Goal: Find specific fact: Find specific fact

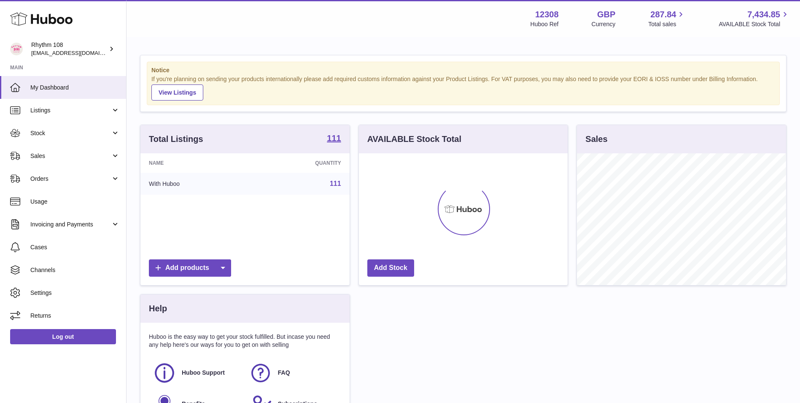
scroll to position [132, 209]
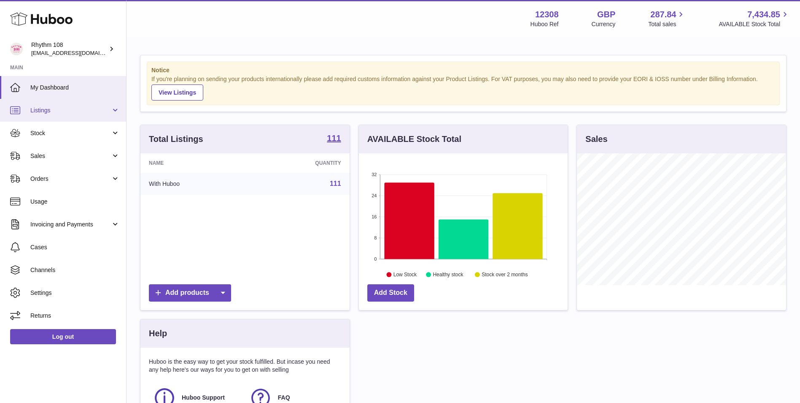
click at [71, 117] on link "Listings" at bounding box center [63, 110] width 126 height 23
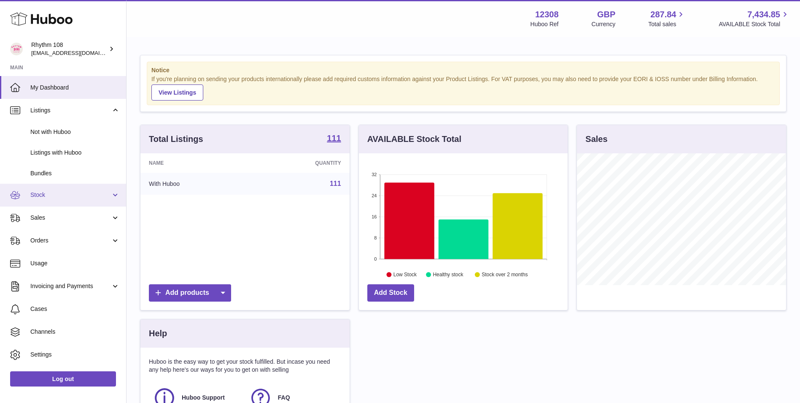
click at [64, 192] on span "Stock" at bounding box center [70, 195] width 81 height 8
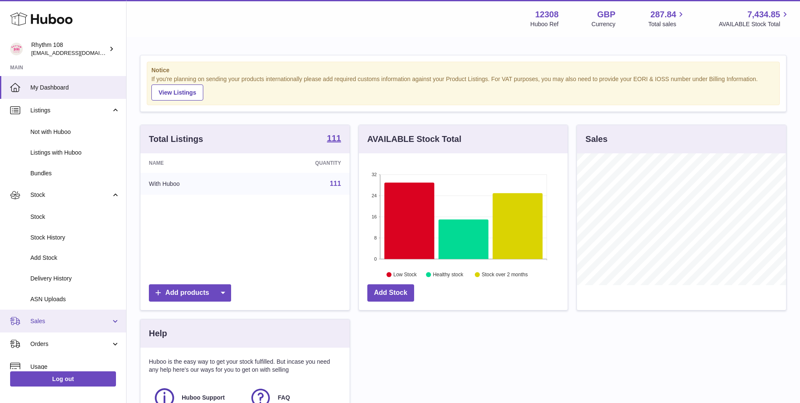
click at [54, 325] on link "Sales" at bounding box center [63, 320] width 126 height 23
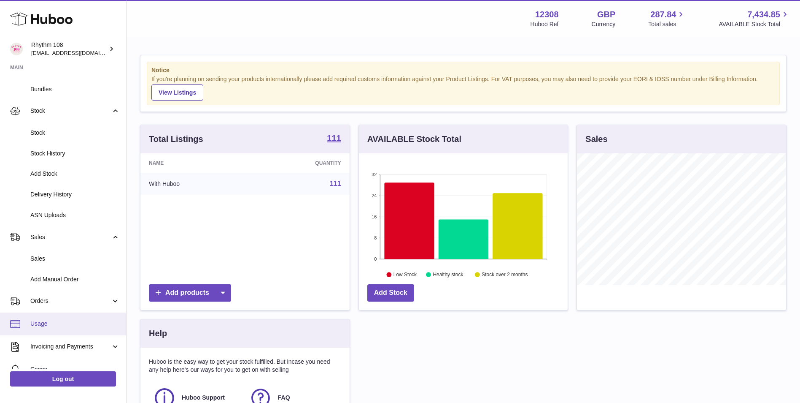
scroll to position [84, 0]
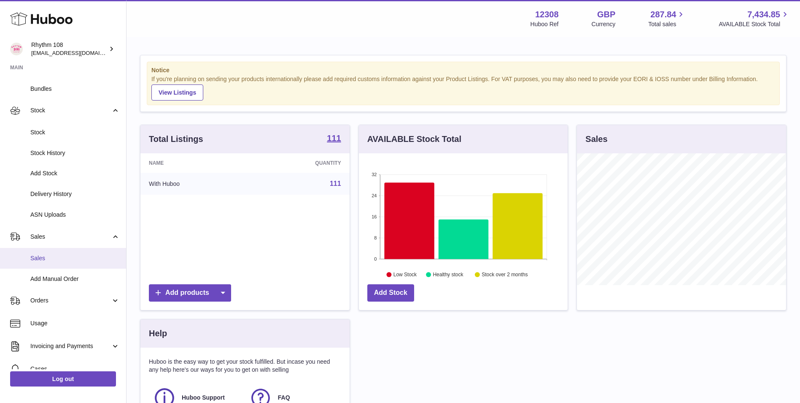
click at [42, 258] on span "Sales" at bounding box center [74, 258] width 89 height 8
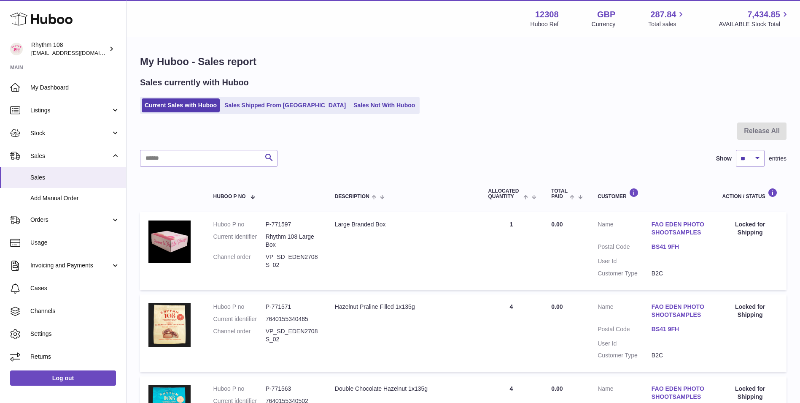
click at [225, 161] on input "text" at bounding box center [209, 158] width 138 height 17
paste input "**********"
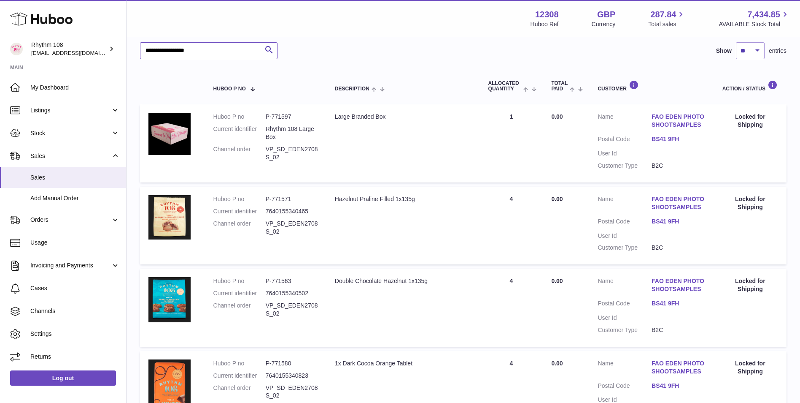
scroll to position [127, 0]
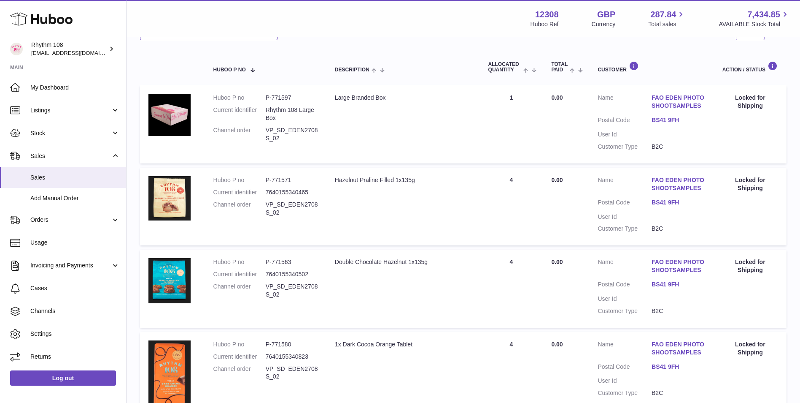
type input "**********"
click at [280, 258] on dd "P-771563" at bounding box center [292, 262] width 52 height 8
copy dd "771563"
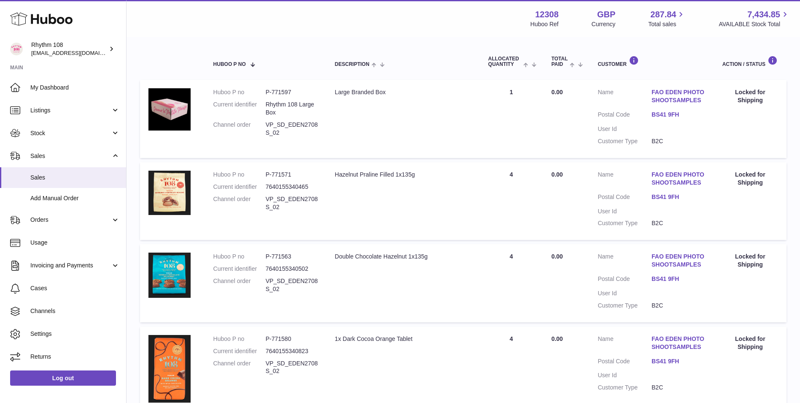
scroll to position [169, 0]
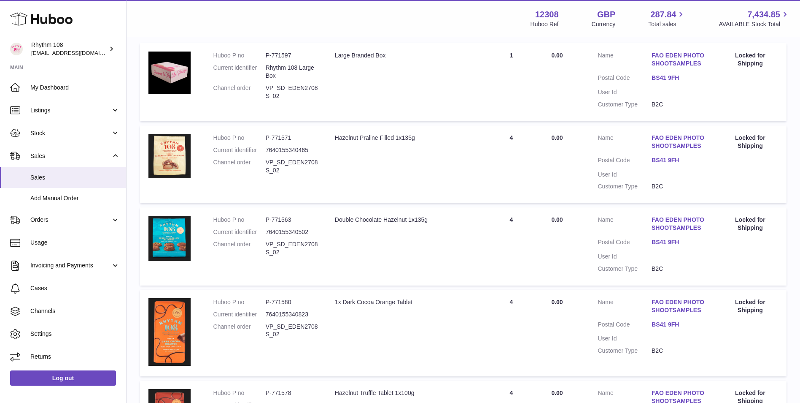
click at [281, 300] on dd "P-771580" at bounding box center [292, 302] width 52 height 8
copy dd "771580"
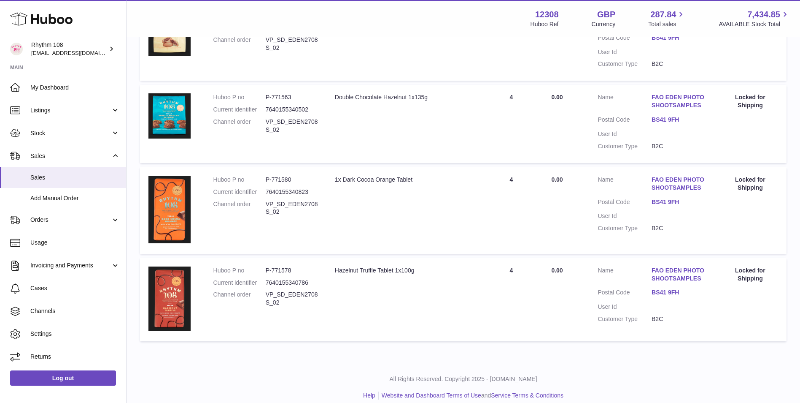
scroll to position [295, 0]
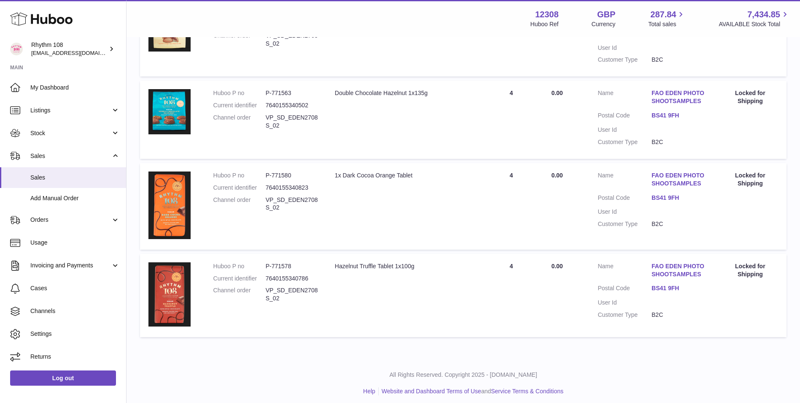
click at [276, 262] on dd "P-771578" at bounding box center [292, 266] width 52 height 8
copy dd "771578"
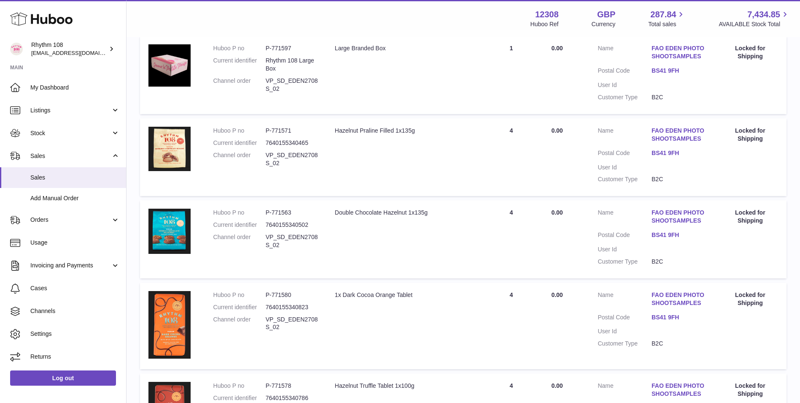
scroll to position [169, 0]
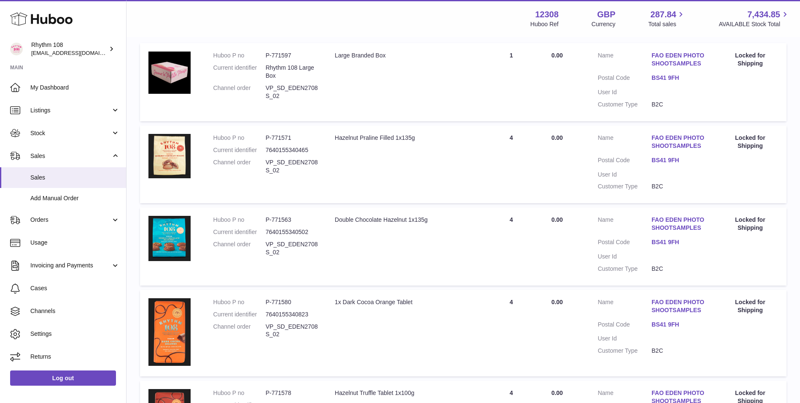
click at [283, 138] on dd "P-771571" at bounding box center [292, 138] width 52 height 8
copy dd "771571"
click at [284, 217] on dd "P-771563" at bounding box center [292, 220] width 52 height 8
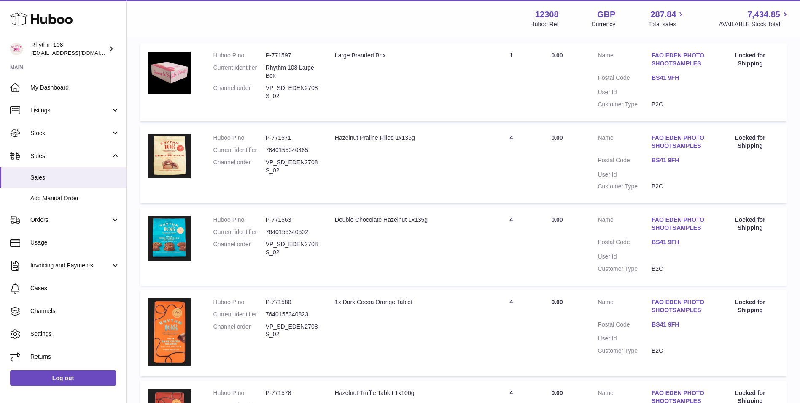
copy dd "771563"
click at [276, 135] on dd "P-771571" at bounding box center [292, 138] width 52 height 8
copy dd "771571"
